Goal: Information Seeking & Learning: Learn about a topic

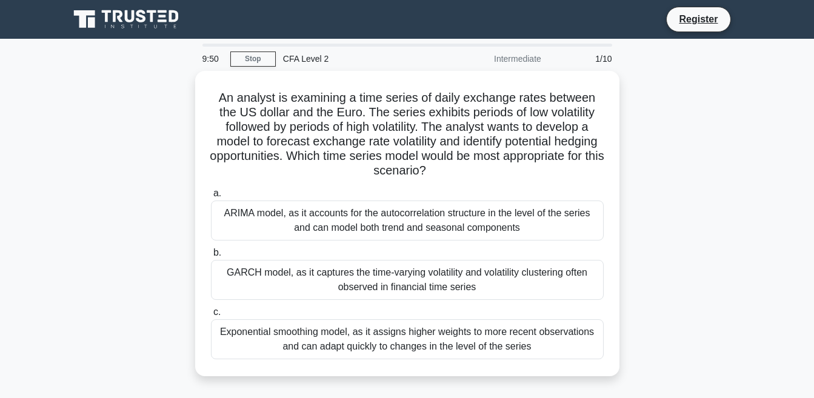
click at [813, 395] on main "9:50 Stop CFA Level 2 Intermediate 1/10 An analyst is examining a time series o…" at bounding box center [407, 347] width 814 height 616
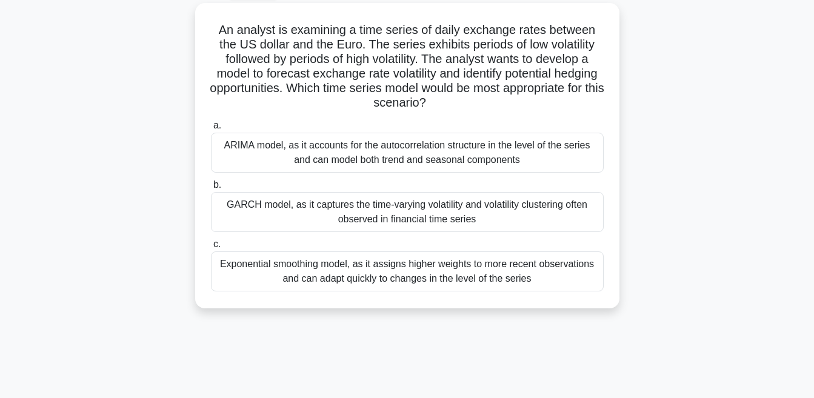
click at [813, 395] on main "9:50 Stop CFA Level 2 Intermediate 1/10 An analyst is examining a time series o…" at bounding box center [407, 279] width 814 height 616
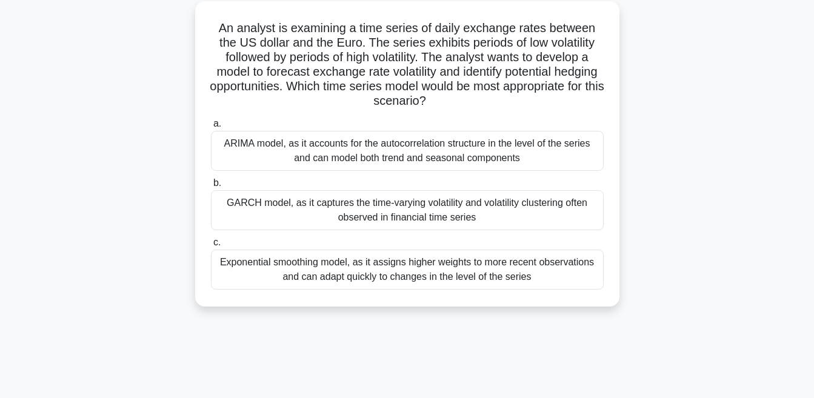
scroll to position [67, 0]
click at [476, 144] on div "ARIMA model, as it accounts for the autocorrelation structure in the level of t…" at bounding box center [407, 151] width 393 height 40
click at [211, 128] on input "a. ARIMA model, as it accounts for the autocorrelation structure in the level o…" at bounding box center [211, 124] width 0 height 8
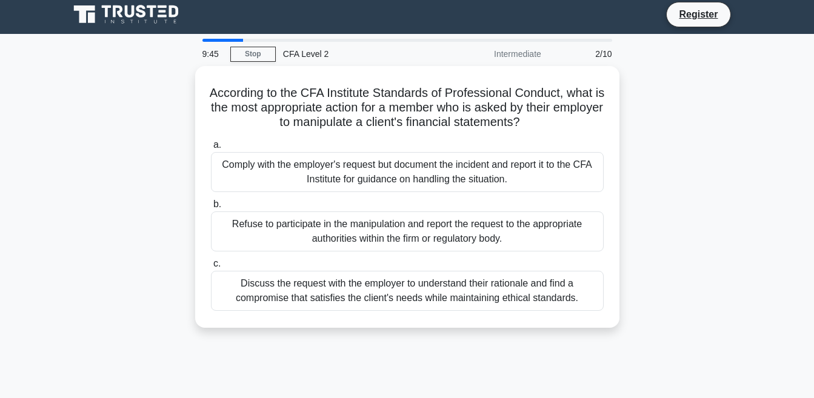
scroll to position [0, 0]
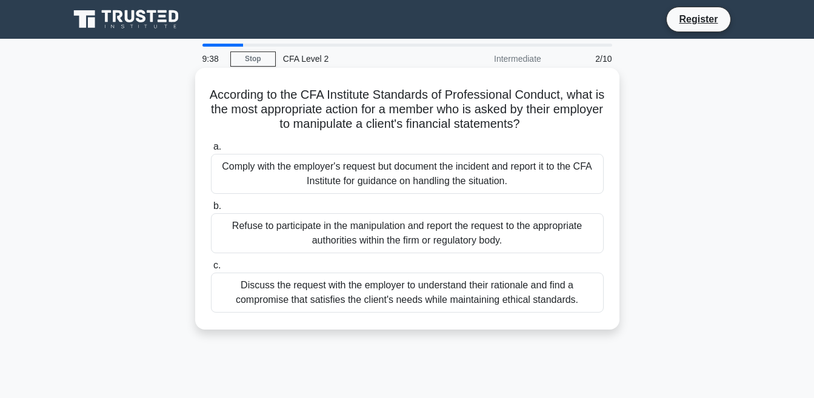
click at [271, 226] on div "Refuse to participate in the manipulation and report the request to the appropr…" at bounding box center [407, 233] width 393 height 40
click at [211, 210] on input "b. Refuse to participate in the manipulation and report the request to the appr…" at bounding box center [211, 206] width 0 height 8
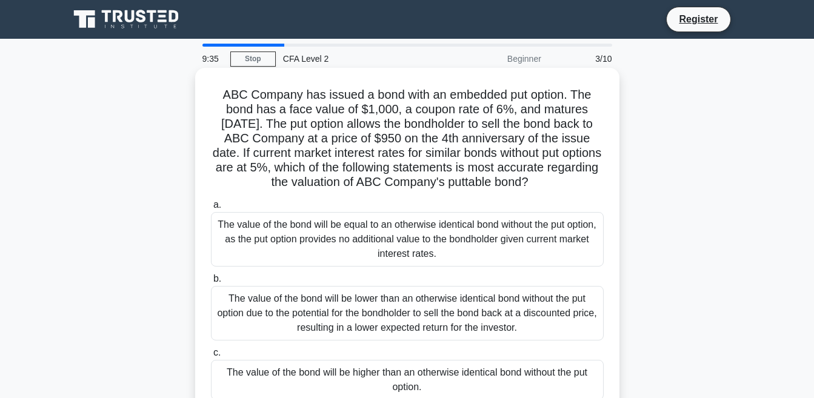
click at [325, 299] on div "The value of the bond will be lower than an otherwise identical bond without th…" at bounding box center [407, 313] width 393 height 55
click at [211, 283] on input "b. The value of the bond will be lower than an otherwise identical bond without…" at bounding box center [211, 279] width 0 height 8
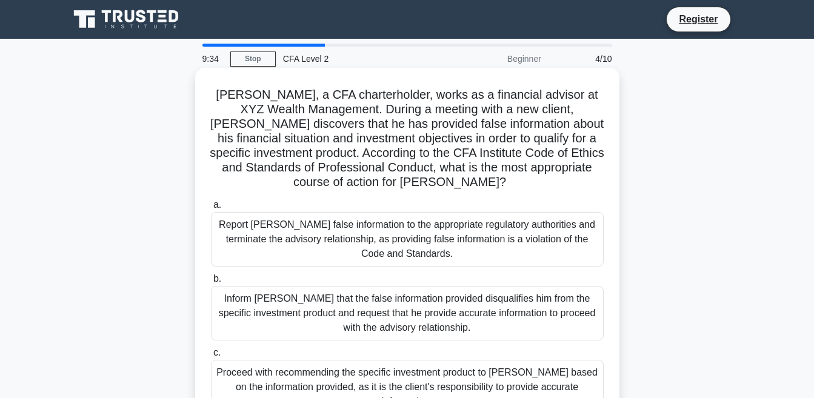
click at [300, 245] on div "Report Mr. Johnson's false information to the appropriate regulatory authoritie…" at bounding box center [407, 239] width 393 height 55
click at [211, 209] on input "a. Report Mr. Johnson's false information to the appropriate regulatory authori…" at bounding box center [211, 205] width 0 height 8
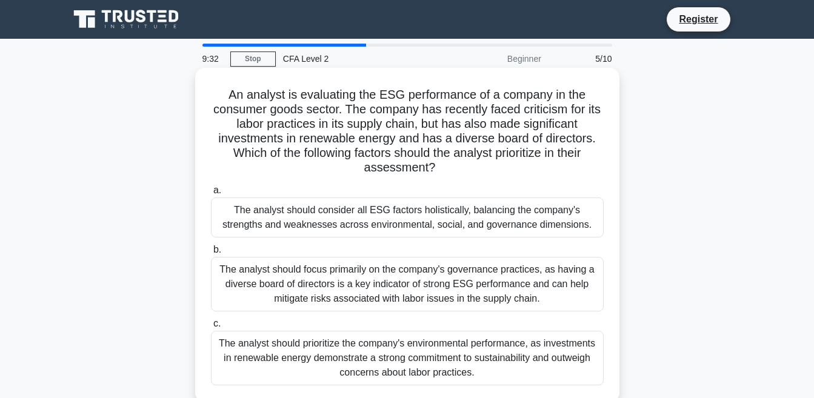
click at [327, 342] on div "The analyst should prioritize the company's environmental performance, as inves…" at bounding box center [407, 358] width 393 height 55
click at [211, 328] on input "c. The analyst should prioritize the company's environmental performance, as in…" at bounding box center [211, 324] width 0 height 8
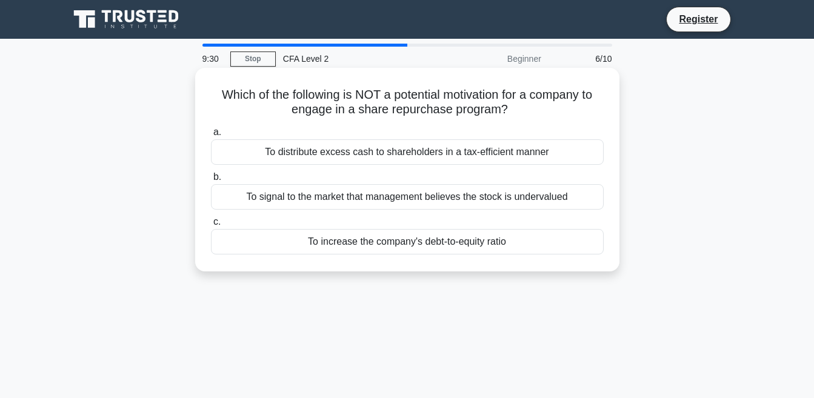
click at [342, 205] on div "To signal to the market that management believes the stock is undervalued" at bounding box center [407, 196] width 393 height 25
click at [211, 181] on input "b. To signal to the market that management believes the stock is undervalued" at bounding box center [211, 177] width 0 height 8
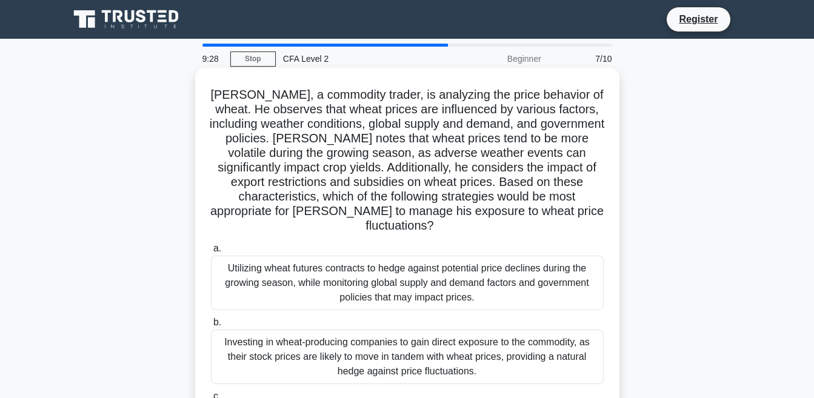
click at [313, 335] on div "Investing in wheat-producing companies to gain direct exposure to the commodity…" at bounding box center [407, 357] width 393 height 55
click at [211, 327] on input "b. Investing in wheat-producing companies to gain direct exposure to the commod…" at bounding box center [211, 323] width 0 height 8
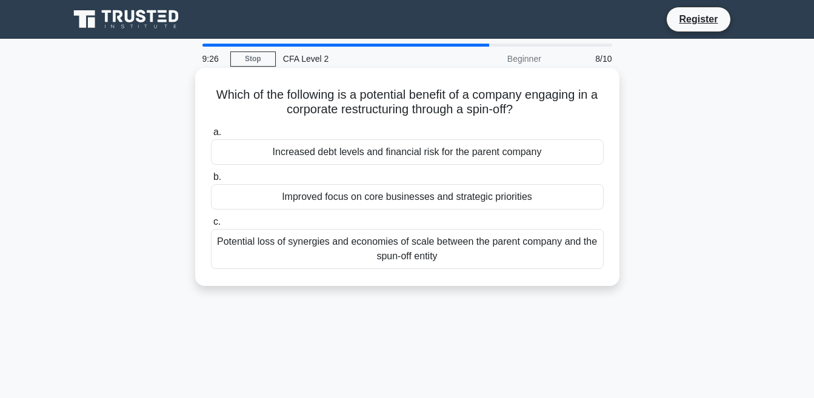
click at [388, 191] on div "Improved focus on core businesses and strategic priorities" at bounding box center [407, 196] width 393 height 25
click at [211, 181] on input "b. Improved focus on core businesses and strategic priorities" at bounding box center [211, 177] width 0 height 8
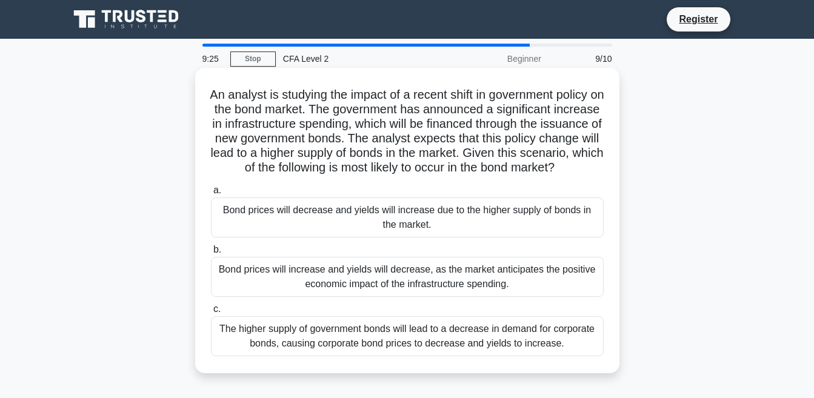
click at [411, 277] on div "Bond prices will increase and yields will decrease, as the market anticipates t…" at bounding box center [407, 277] width 393 height 40
click at [211, 254] on input "b. Bond prices will increase and yields will decrease, as the market anticipate…" at bounding box center [211, 250] width 0 height 8
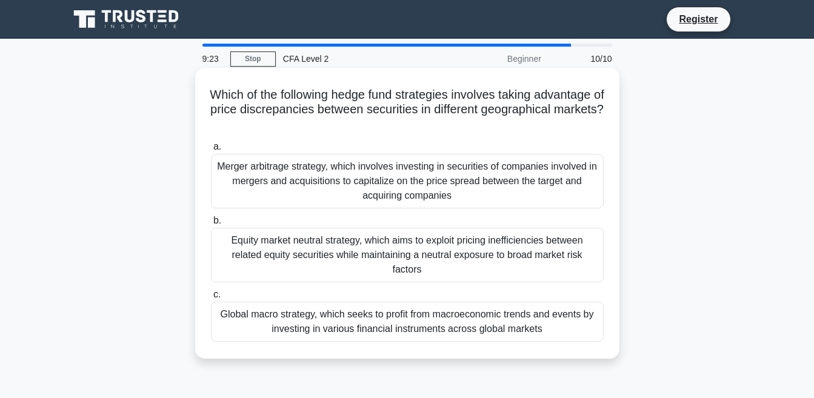
click at [498, 314] on div "Global macro strategy, which seeks to profit from macroeconomic trends and even…" at bounding box center [407, 322] width 393 height 40
click at [211, 299] on input "c. Global macro strategy, which seeks to profit from macroeconomic trends and e…" at bounding box center [211, 295] width 0 height 8
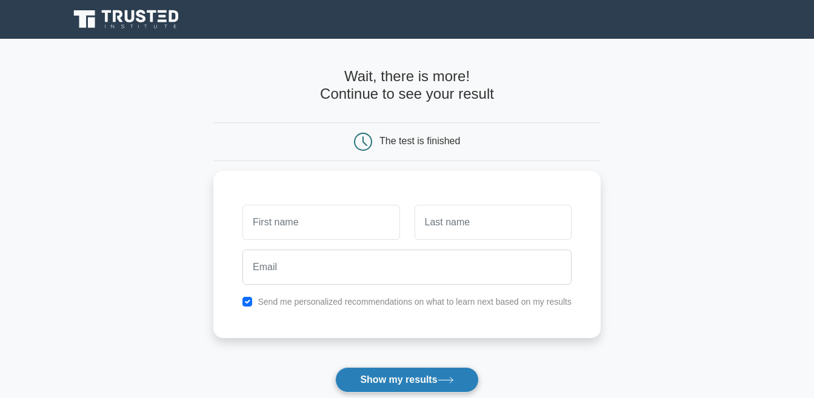
click at [397, 384] on button "Show my results" at bounding box center [406, 379] width 143 height 25
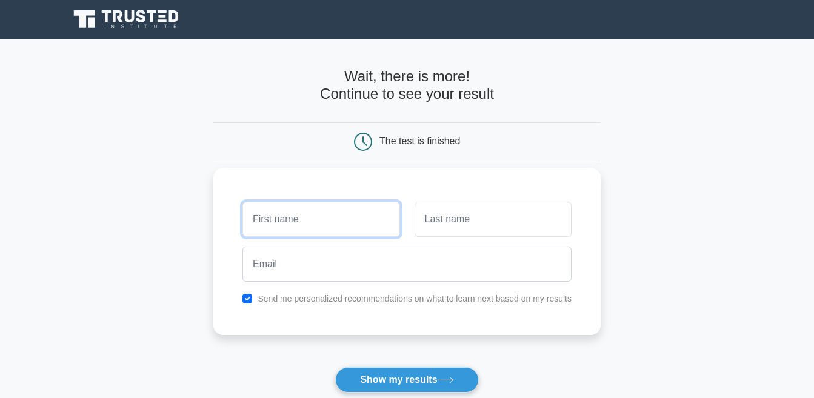
click at [291, 211] on input "text" at bounding box center [320, 219] width 157 height 35
click at [304, 207] on input "text" at bounding box center [320, 219] width 157 height 35
type input "ky quit"
drag, startPoint x: 517, startPoint y: 178, endPoint x: 496, endPoint y: 211, distance: 39.7
click at [496, 211] on div "ky quit Send me personalized recommendations on what to learn next based on my …" at bounding box center [406, 251] width 387 height 167
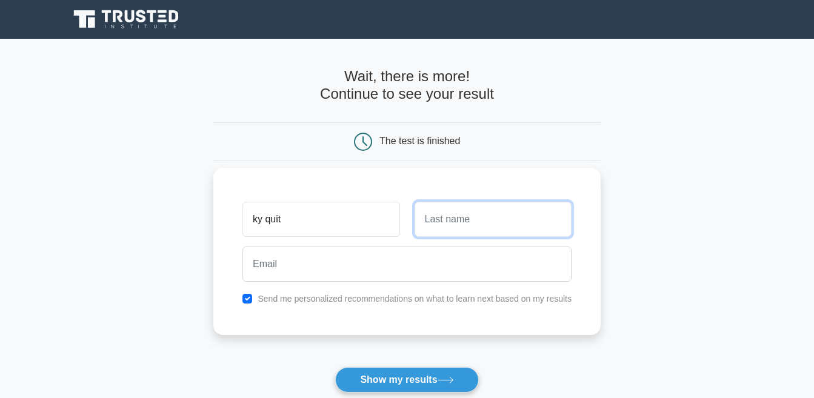
click at [496, 211] on input "text" at bounding box center [492, 219] width 157 height 35
type input "djinn"
click at [335, 367] on button "Show my results" at bounding box center [406, 379] width 143 height 25
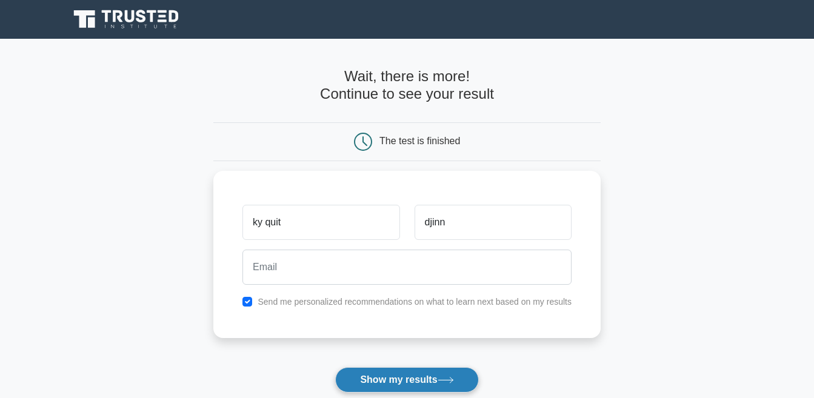
click at [438, 377] on button "Show my results" at bounding box center [406, 379] width 143 height 25
click at [416, 145] on div "The test is finished" at bounding box center [419, 141] width 81 height 10
click at [425, 385] on button "Show my results" at bounding box center [406, 379] width 143 height 25
